Goal: Task Accomplishment & Management: Use online tool/utility

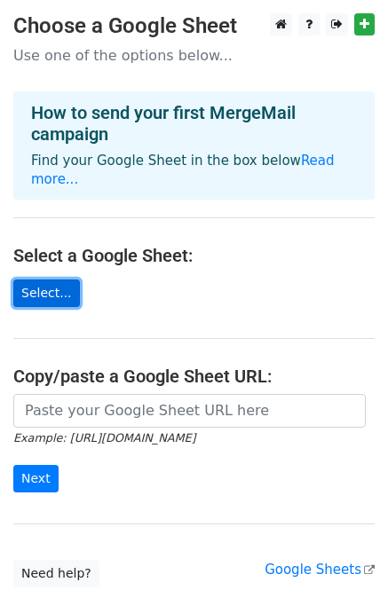
click at [54, 284] on link "Select..." at bounding box center [46, 293] width 67 height 28
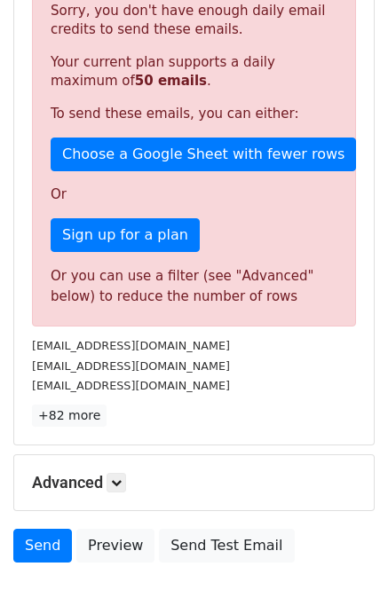
scroll to position [207, 0]
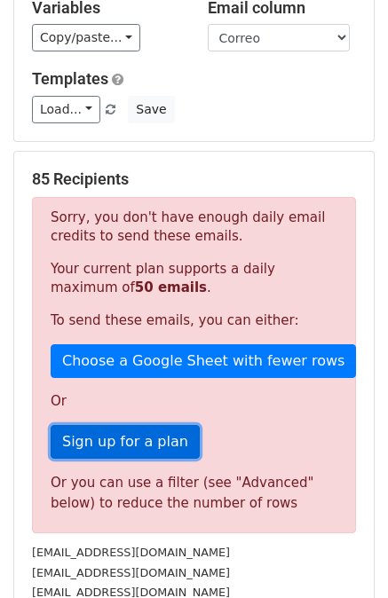
click at [115, 425] on link "Sign up for a plan" at bounding box center [125, 442] width 149 height 34
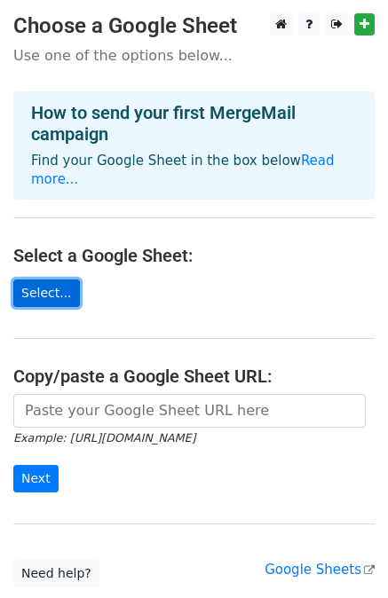
click at [64, 279] on link "Select..." at bounding box center [46, 293] width 67 height 28
click at [34, 281] on link "Select..." at bounding box center [46, 293] width 67 height 28
click at [46, 279] on link "Select..." at bounding box center [46, 293] width 67 height 28
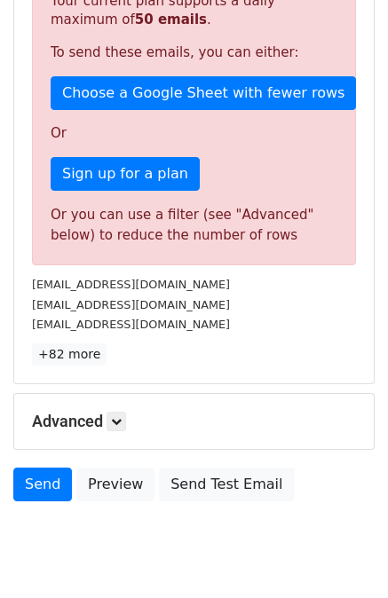
scroll to position [505, 0]
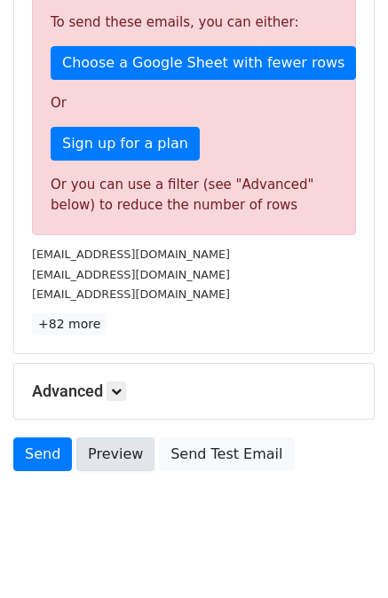
click at [117, 437] on link "Preview" at bounding box center [115, 454] width 78 height 34
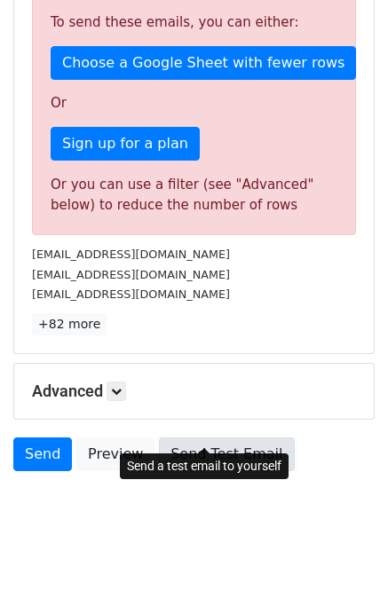
click at [181, 437] on link "Send Test Email" at bounding box center [226, 454] width 135 height 34
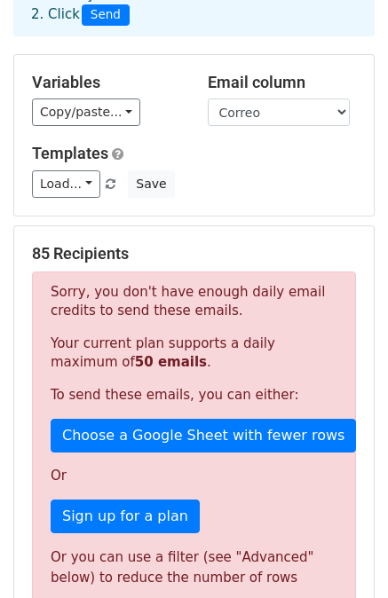
scroll to position [0, 0]
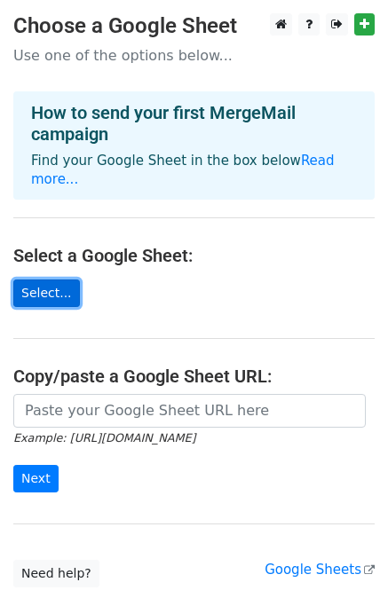
click at [52, 279] on link "Select..." at bounding box center [46, 293] width 67 height 28
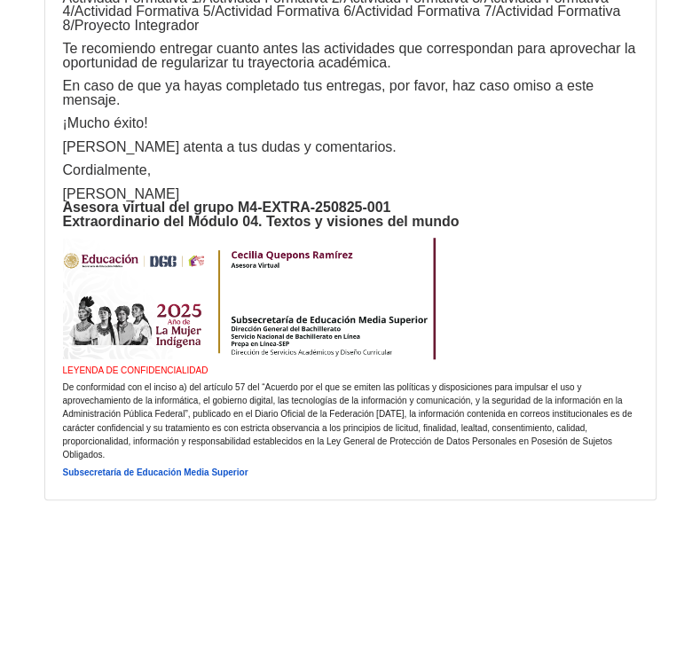
scroll to position [40164, 0]
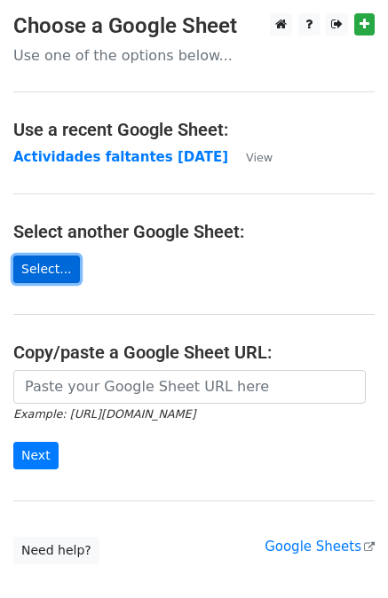
click at [46, 263] on link "Select..." at bounding box center [46, 270] width 67 height 28
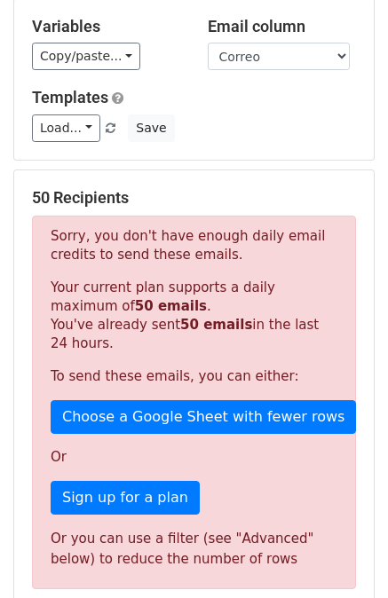
scroll to position [207, 0]
